Goal: Find specific fact: Find specific fact

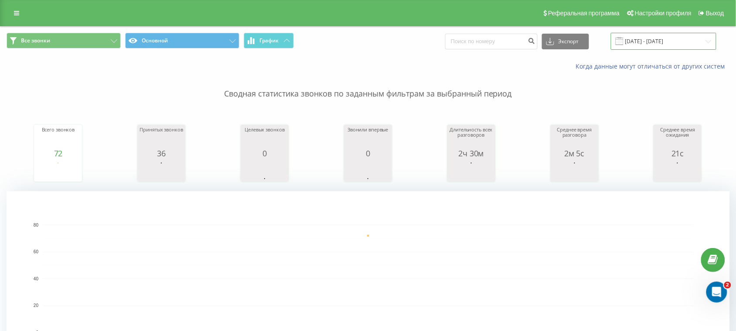
click at [652, 40] on input "[DATE] - [DATE]" at bounding box center [664, 41] width 106 height 17
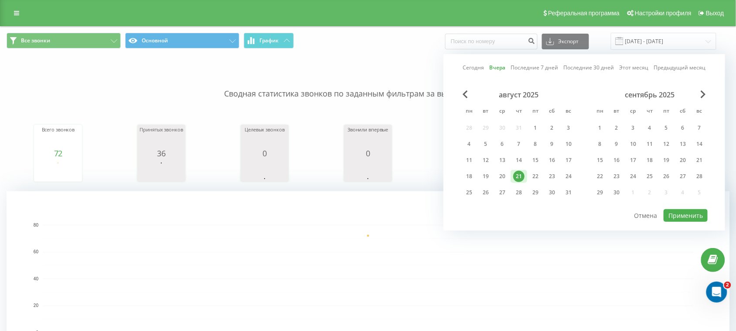
click at [688, 221] on div "Сегодня Вчера Последние 7 дней Последние 30 дней Этот месяц Предыдущий месяц ав…" at bounding box center [585, 142] width 282 height 176
click at [670, 214] on button "Применить" at bounding box center [686, 215] width 44 height 13
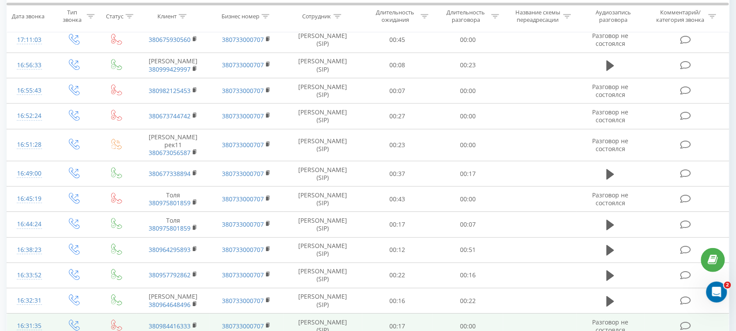
scroll to position [815, 0]
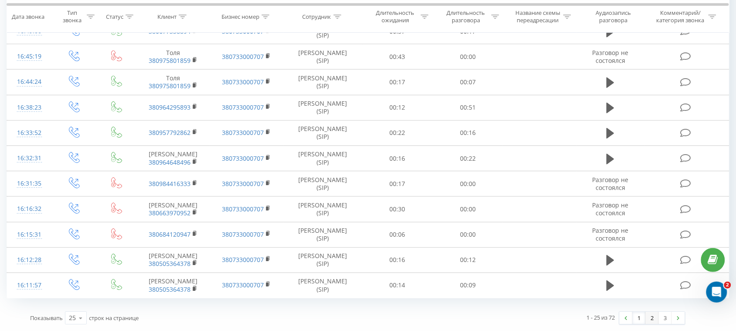
click at [655, 321] on link "2" at bounding box center [652, 317] width 13 height 12
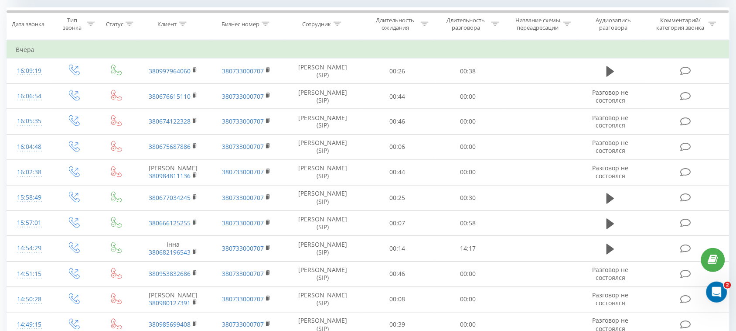
scroll to position [773, 0]
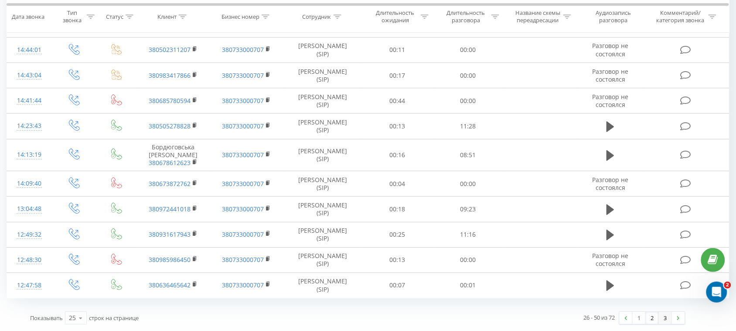
click at [669, 316] on link "3" at bounding box center [665, 317] width 13 height 12
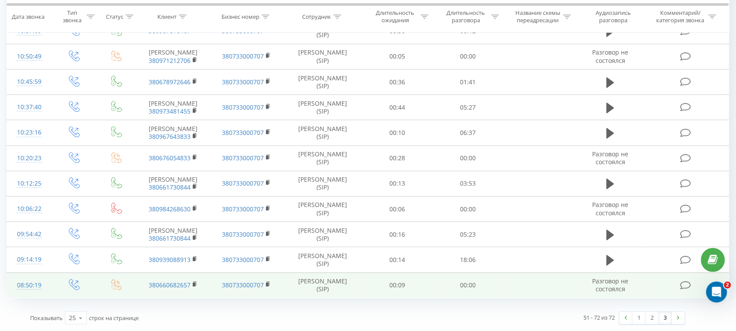
scroll to position [731, 0]
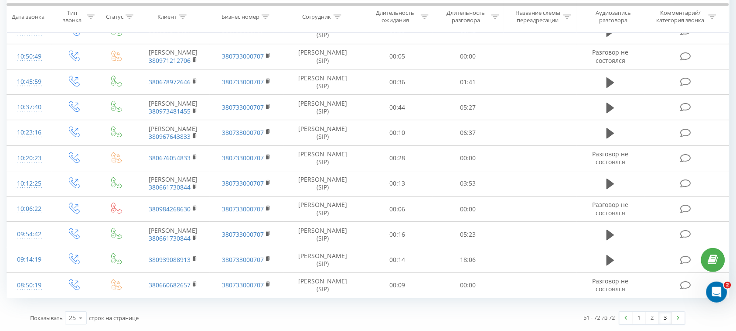
click at [664, 319] on link "3" at bounding box center [665, 317] width 13 height 12
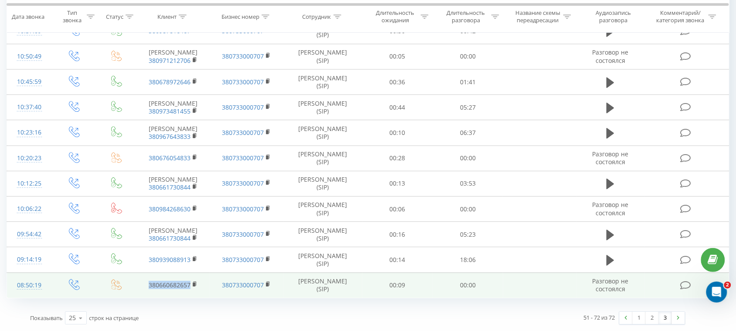
drag, startPoint x: 192, startPoint y: 287, endPoint x: 142, endPoint y: 284, distance: 50.7
click at [142, 284] on td "380660682657" at bounding box center [172, 284] width 73 height 25
copy link "380660682657"
